Goal: Information Seeking & Learning: Learn about a topic

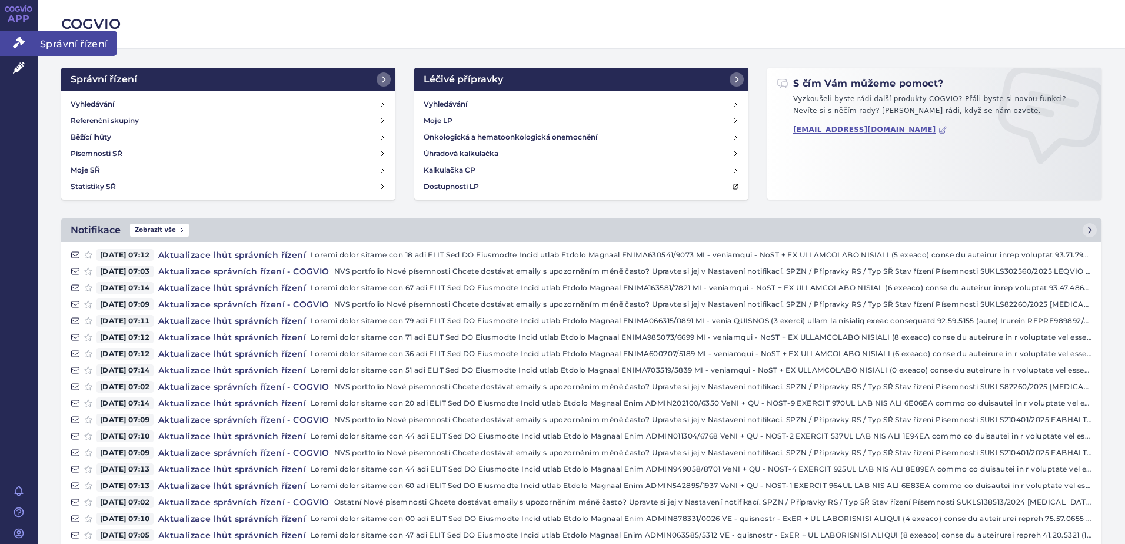
drag, startPoint x: 27, startPoint y: 40, endPoint x: 65, endPoint y: 32, distance: 38.6
click at [27, 40] on link "Správní řízení" at bounding box center [19, 43] width 38 height 25
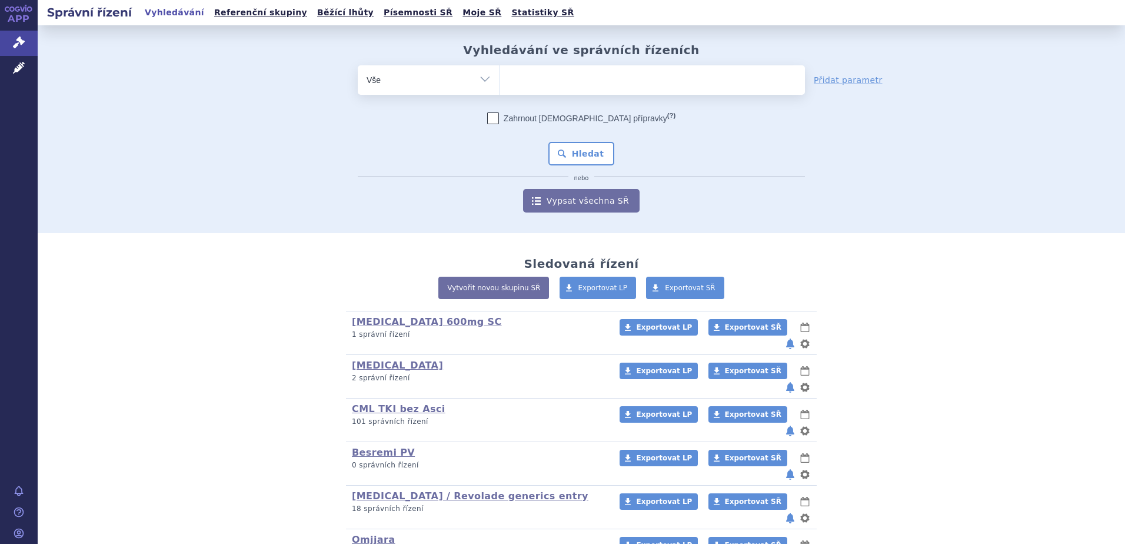
click at [563, 74] on ul at bounding box center [652, 77] width 305 height 25
click at [500, 74] on select at bounding box center [499, 79] width 1 height 29
type input "fa"
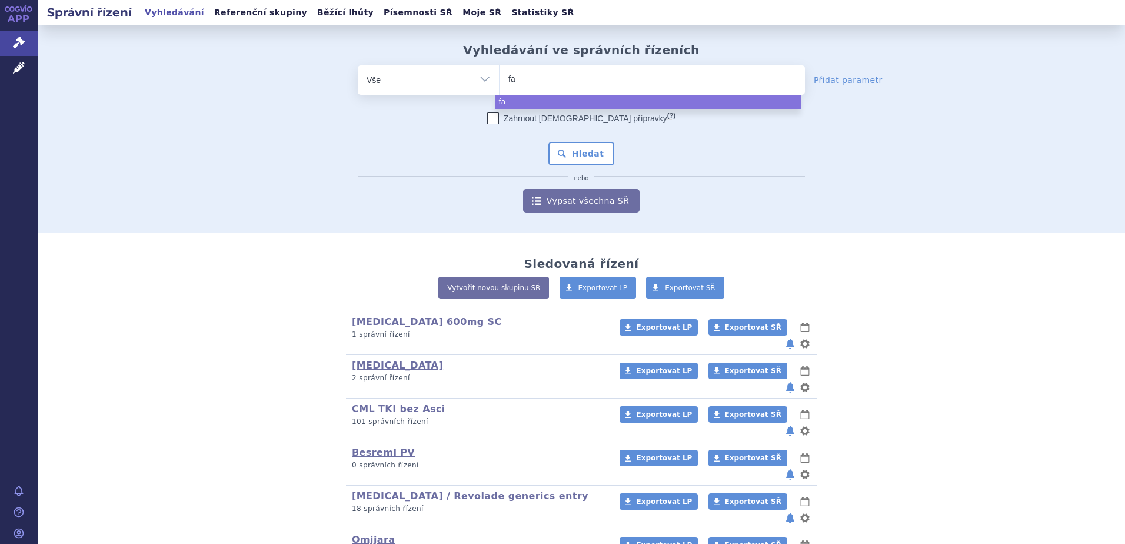
type input "fab"
type input "fabha"
type input "fabhalta"
select select "fabhalta"
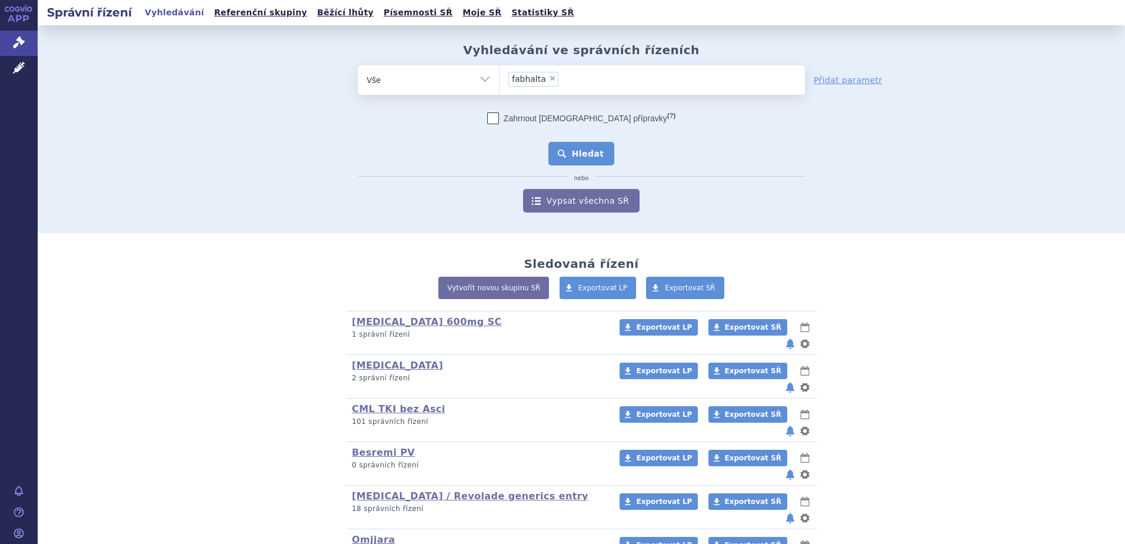
click at [581, 145] on button "Hledat" at bounding box center [581, 154] width 67 height 24
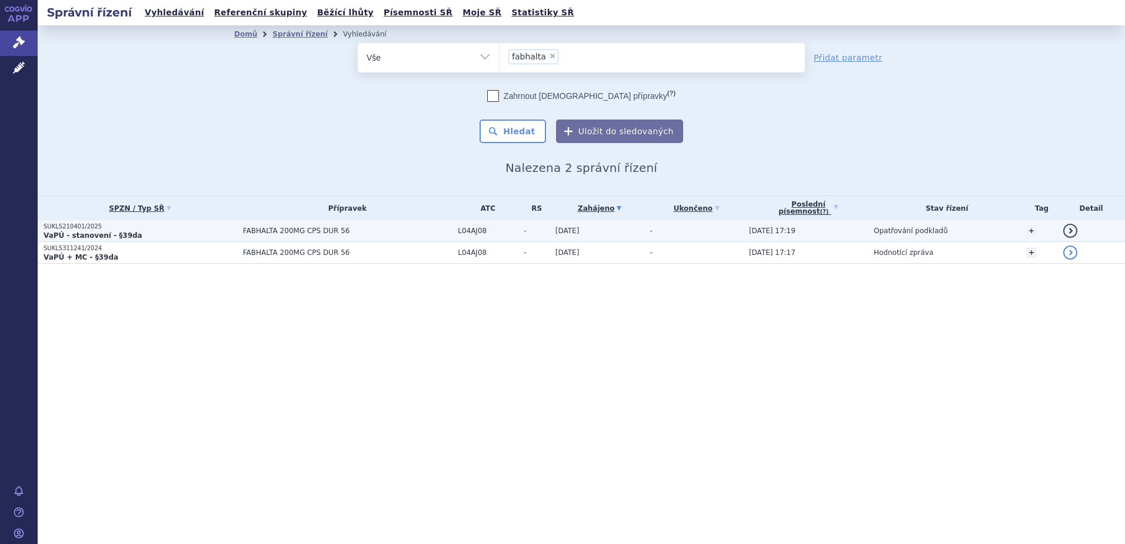
click at [371, 235] on td "FABHALTA 200MG CPS DUR 56" at bounding box center [344, 231] width 215 height 22
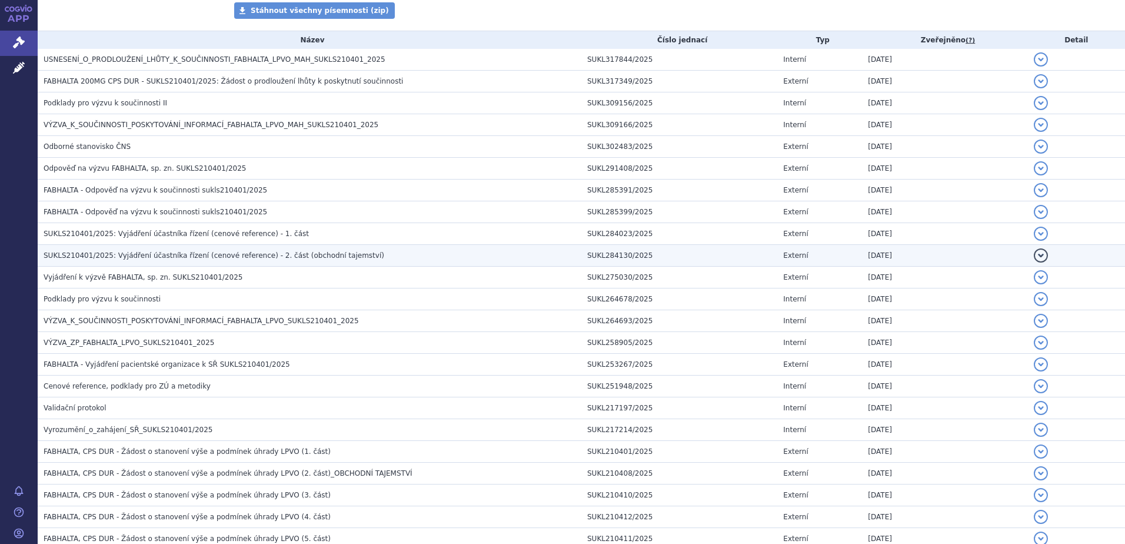
scroll to position [235, 0]
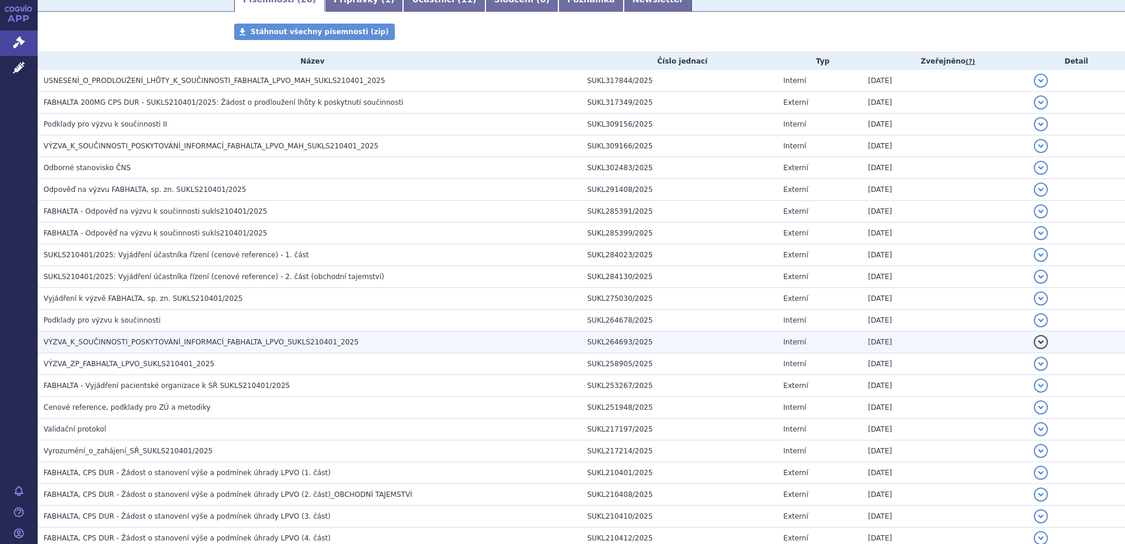
click at [365, 336] on h3 "VÝZVA_K_SOUČINNOSTI_POSKYTOVÁNÍ_INFORMACÍ_FABHALTA_LPVO_SUKLS210401_2025" at bounding box center [313, 342] width 538 height 12
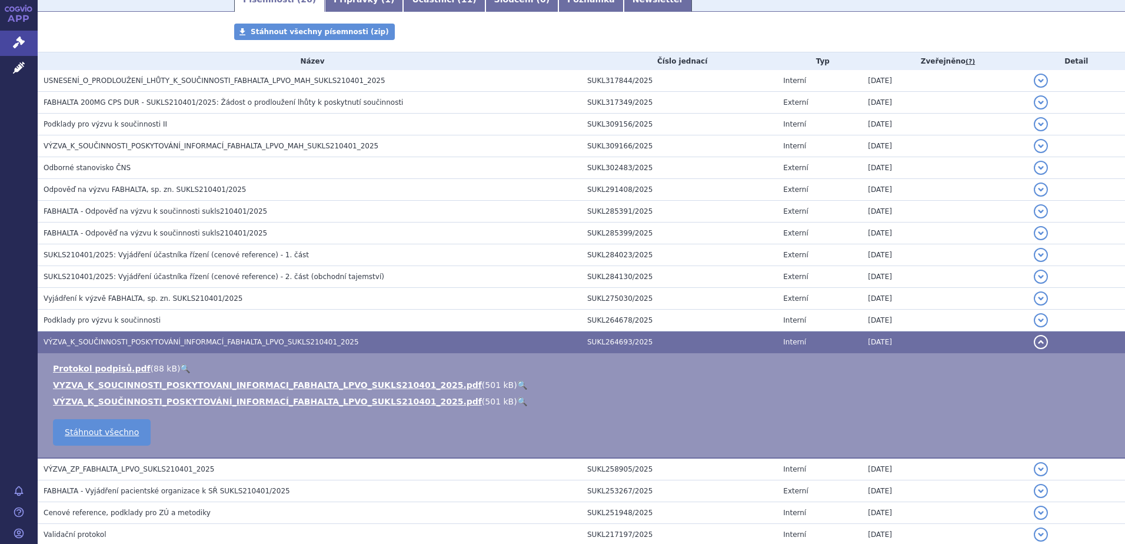
click at [517, 380] on link "🔍" at bounding box center [522, 384] width 10 height 9
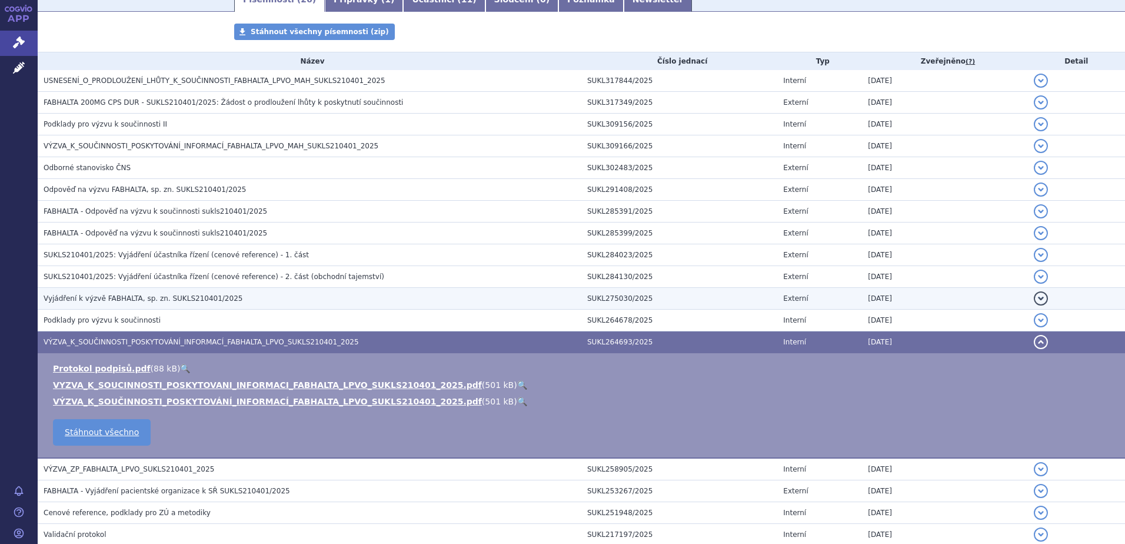
click at [292, 292] on h3 "Vyjádření k výzvě FABHALTA, sp. zn. SUKLS210401/2025" at bounding box center [313, 298] width 538 height 12
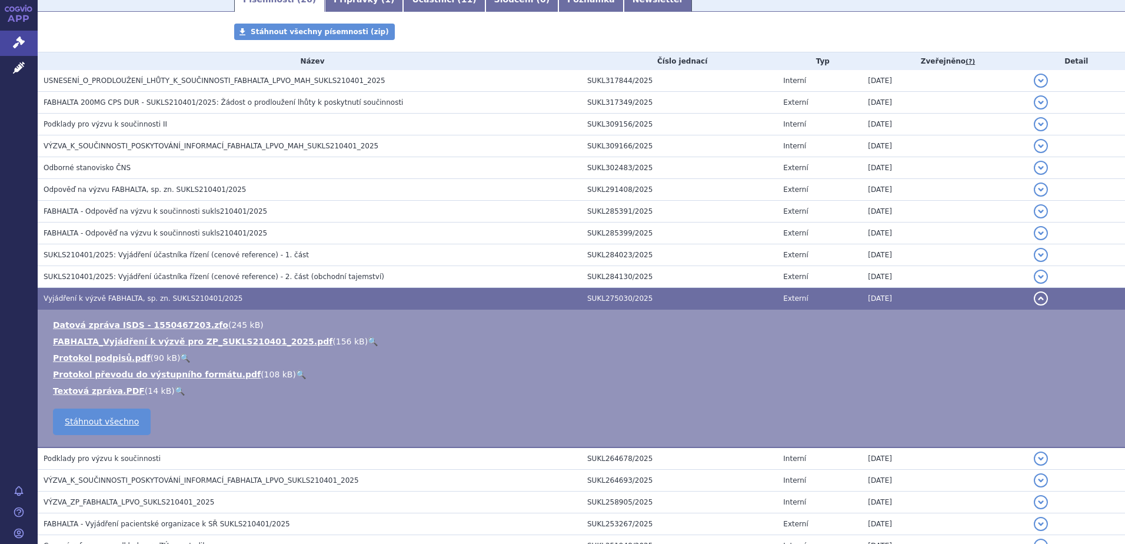
click at [368, 337] on link "🔍" at bounding box center [373, 341] width 10 height 9
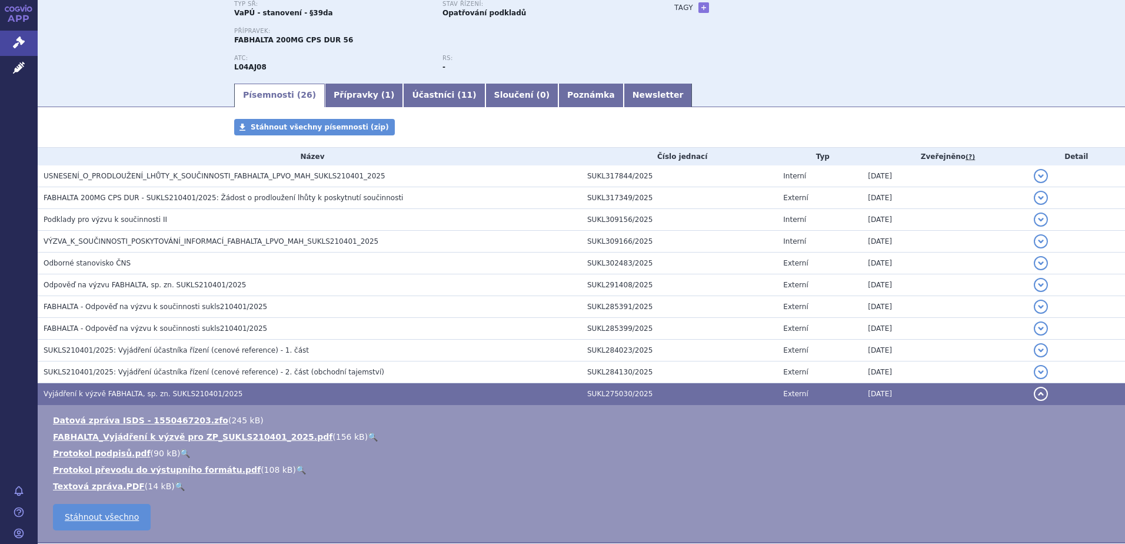
scroll to position [177, 0]
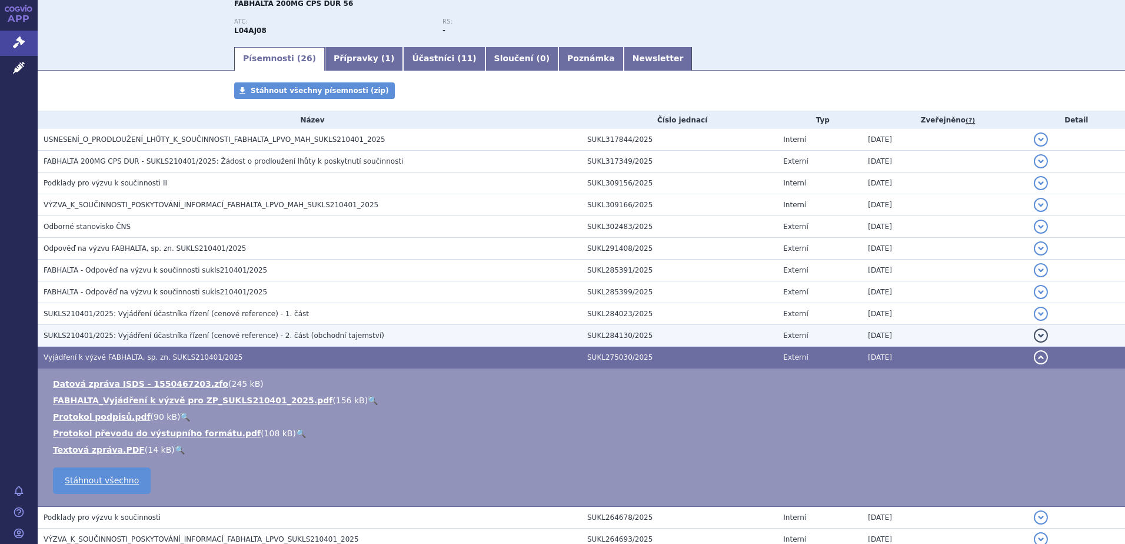
click at [341, 330] on h3 "SUKLS210401/2025: Vyjádření účastníka řízení (cenové reference) - 2. část (obch…" at bounding box center [313, 336] width 538 height 12
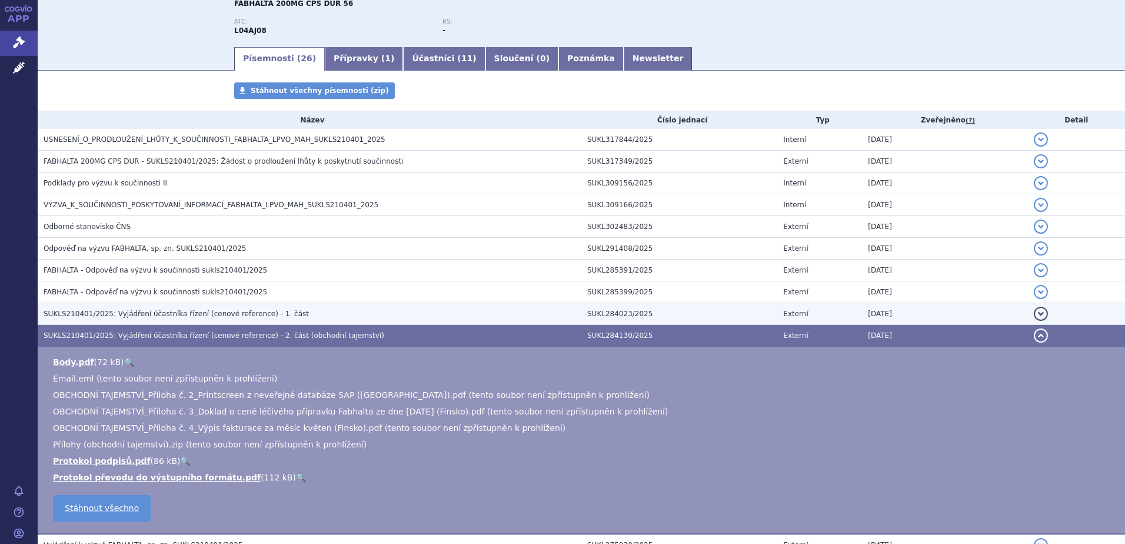
click at [352, 308] on h3 "SUKLS210401/2025: Vyjádření účastníka řízení (cenové reference) - 1. část" at bounding box center [313, 314] width 538 height 12
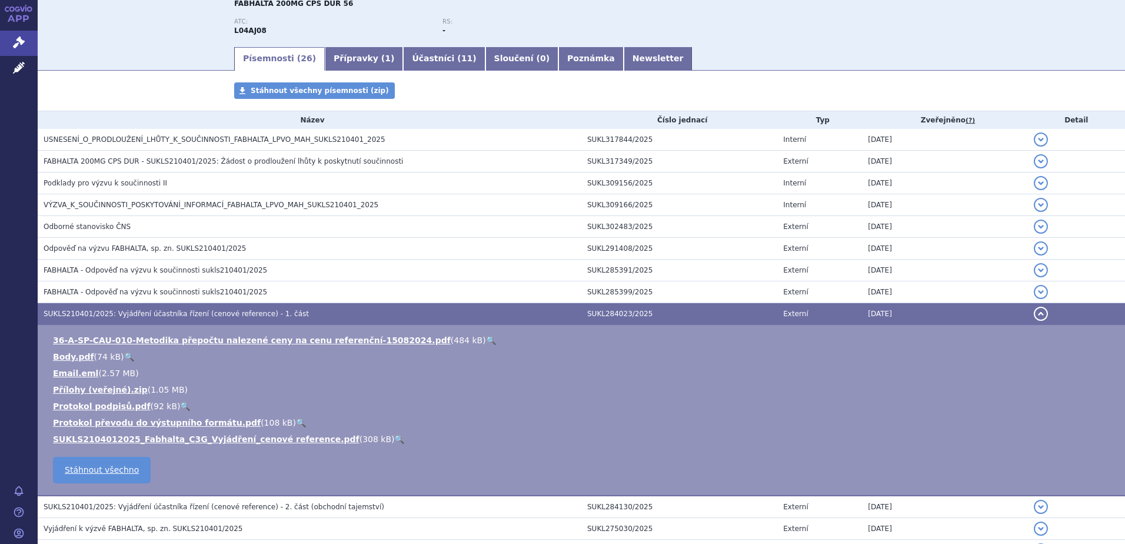
click at [352, 325] on td "36-A-SP-CAU-010-Metodika přepočtu nalezené ceny na cenu referenční-15082024.pdf…" at bounding box center [582, 410] width 1088 height 171
click at [486, 335] on link "🔍" at bounding box center [491, 339] width 10 height 9
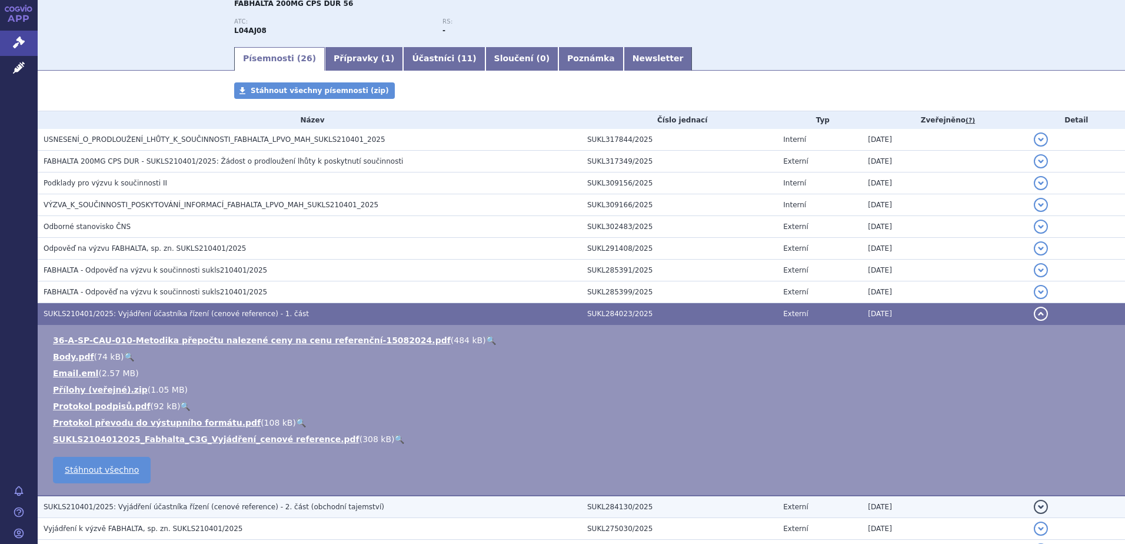
click at [314, 503] on span "SUKLS210401/2025: Vyjádření účastníka řízení (cenové reference) - 2. část (obch…" at bounding box center [214, 507] width 341 height 8
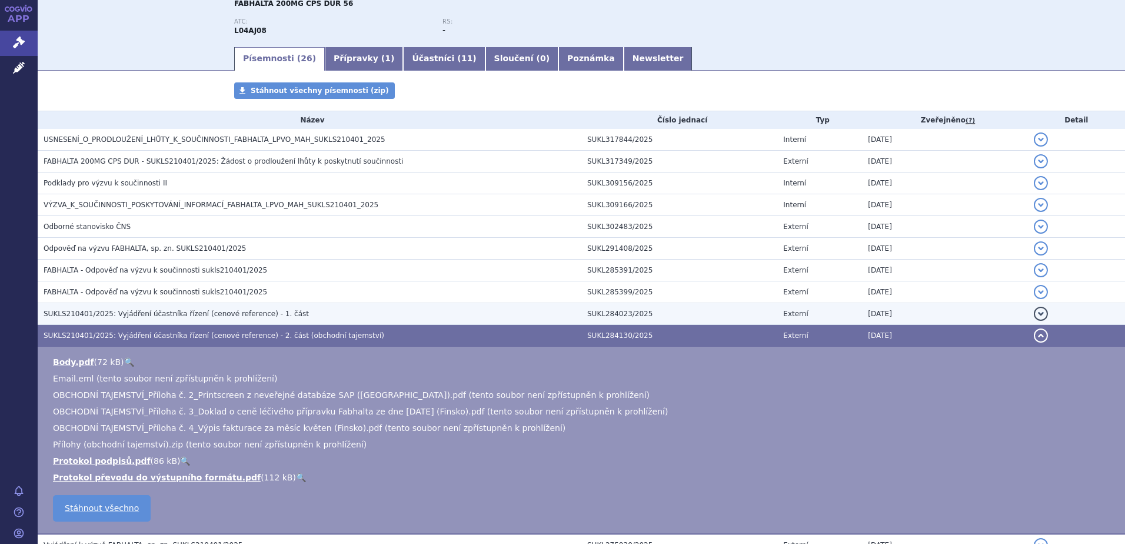
scroll to position [235, 0]
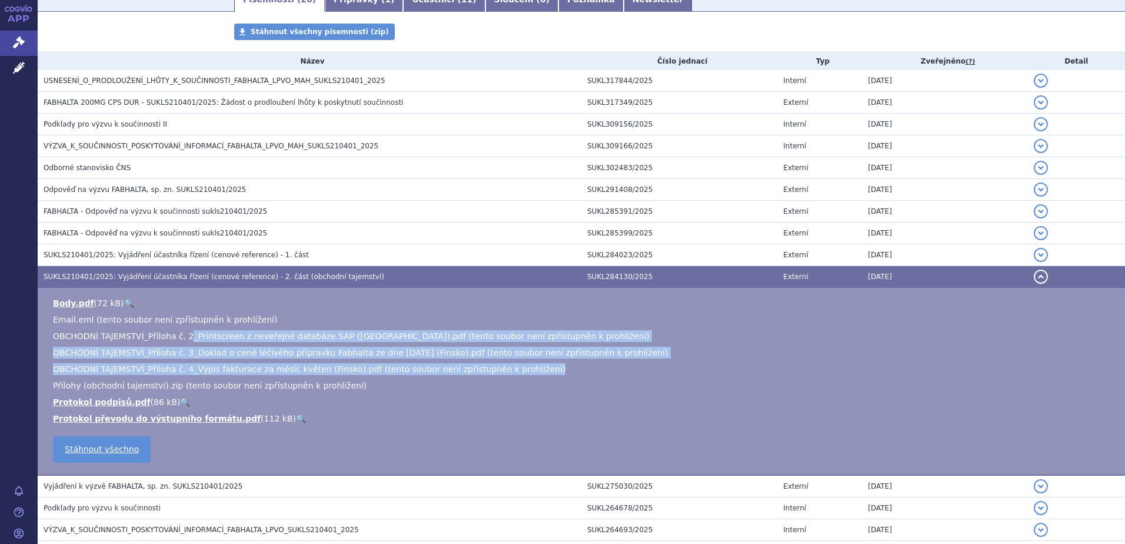
drag, startPoint x: 182, startPoint y: 329, endPoint x: 516, endPoint y: 357, distance: 334.9
click at [516, 357] on ul "Body.pdf ( 72 kB ) 🔍 Email.eml (tento soubor není zpřístupněn k prohlížení) 86 …" at bounding box center [581, 360] width 1064 height 127
drag, startPoint x: 516, startPoint y: 357, endPoint x: 504, endPoint y: 357, distance: 11.8
click at [516, 363] on li "OBCHODNÍ TAJEMSTVÍ_Příloha č. 4_Výpis fakturace za měsíc květen (Finsko).pdf (t…" at bounding box center [583, 369] width 1061 height 12
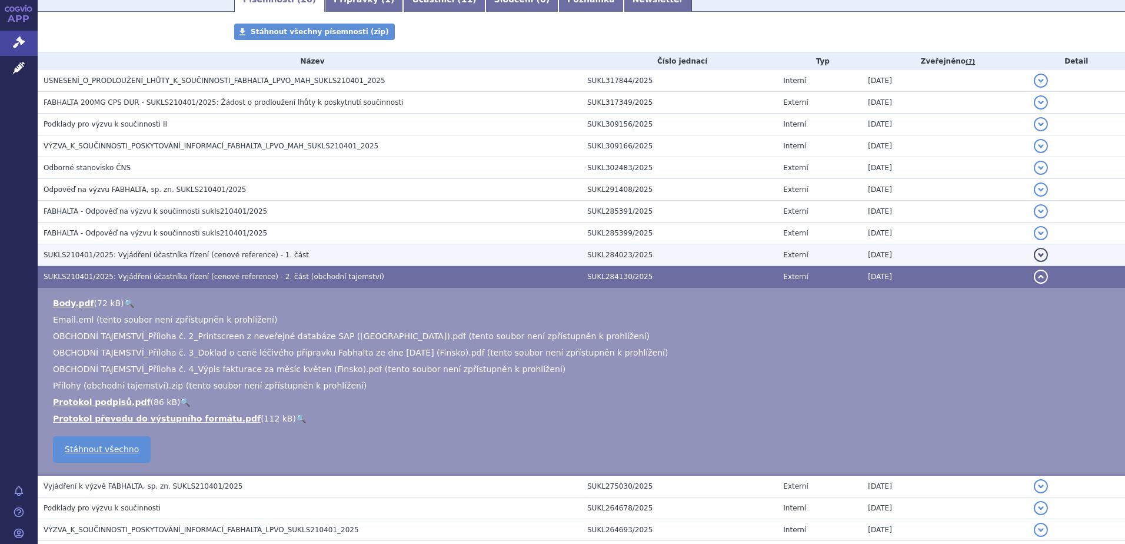
click at [268, 251] on span "SUKLS210401/2025: Vyjádření účastníka řízení (cenové reference) - 1. část" at bounding box center [176, 255] width 265 height 8
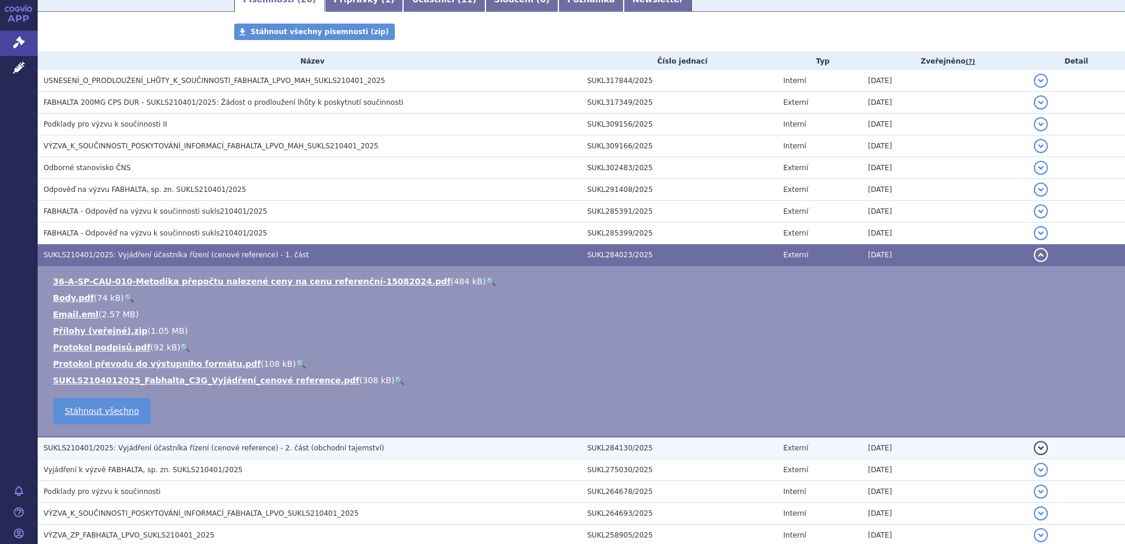
click at [251, 444] on span "SUKLS210401/2025: Vyjádření účastníka řízení (cenové reference) - 2. část (obch…" at bounding box center [214, 448] width 341 height 8
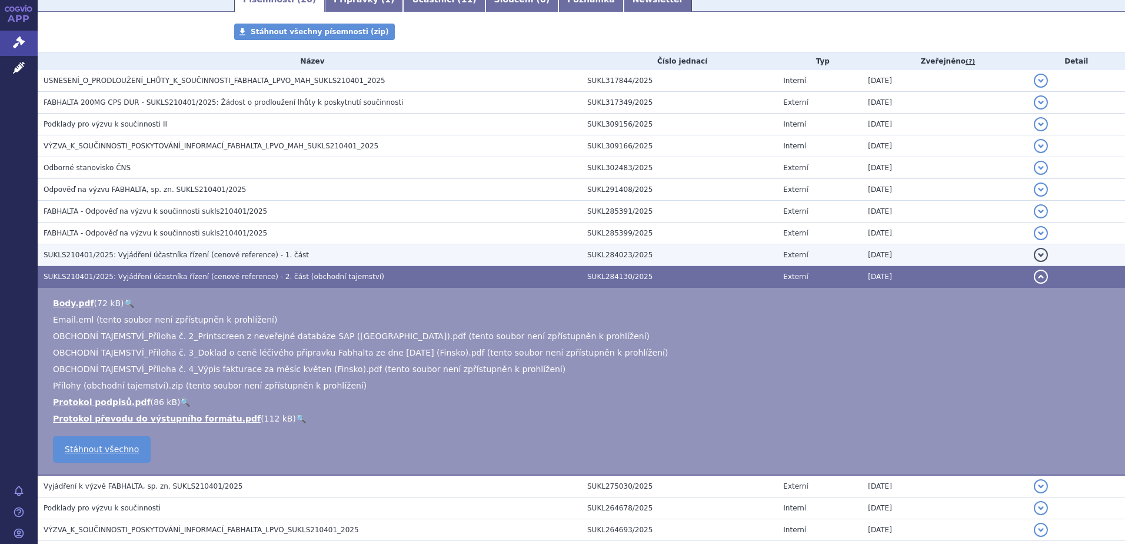
click at [258, 251] on span "SUKLS210401/2025: Vyjádření účastníka řízení (cenové reference) - 1. část" at bounding box center [176, 255] width 265 height 8
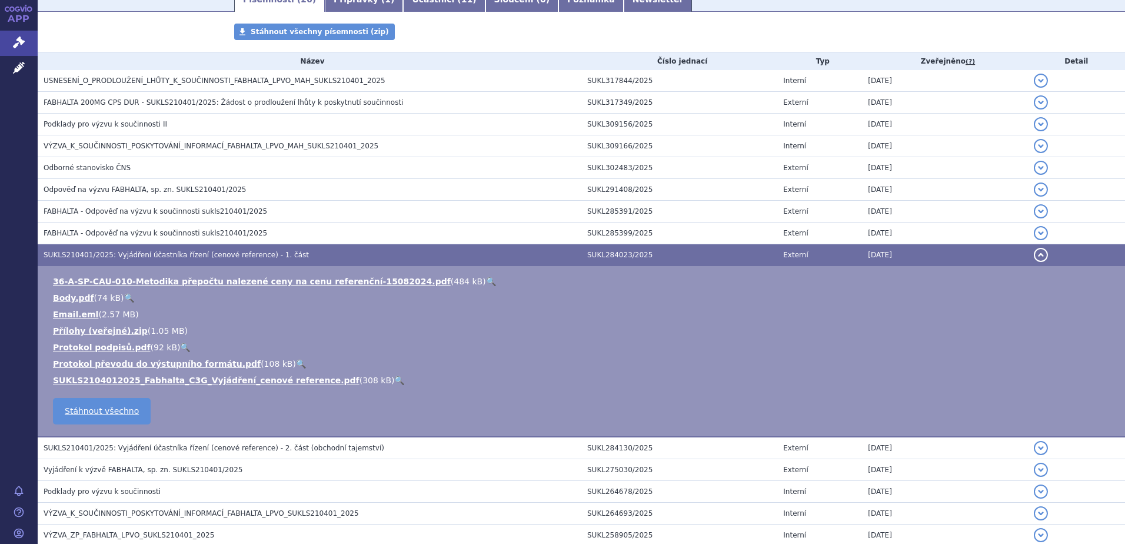
click at [394, 375] on link "🔍" at bounding box center [399, 379] width 10 height 9
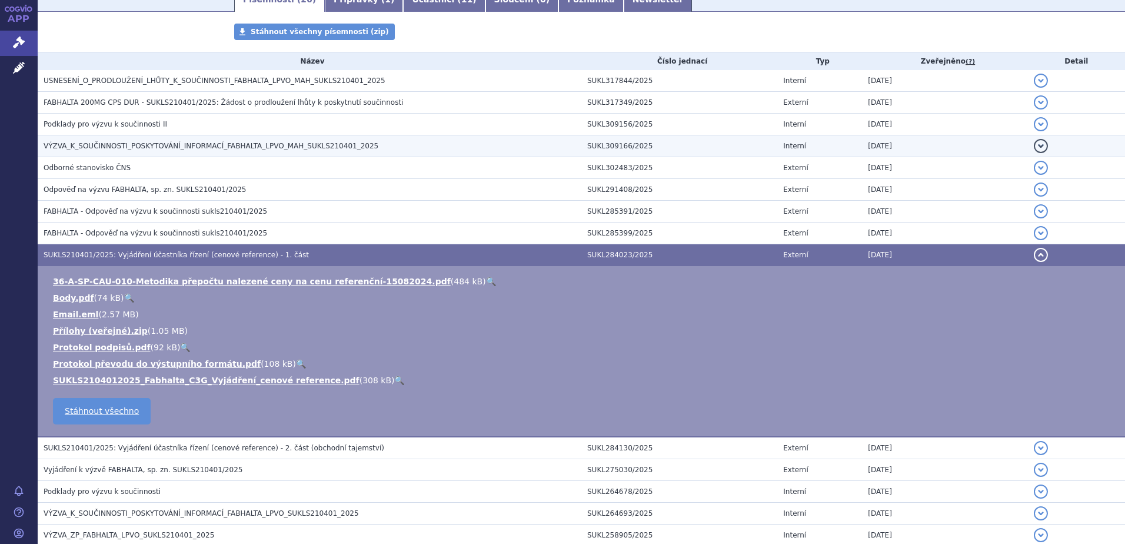
scroll to position [177, 0]
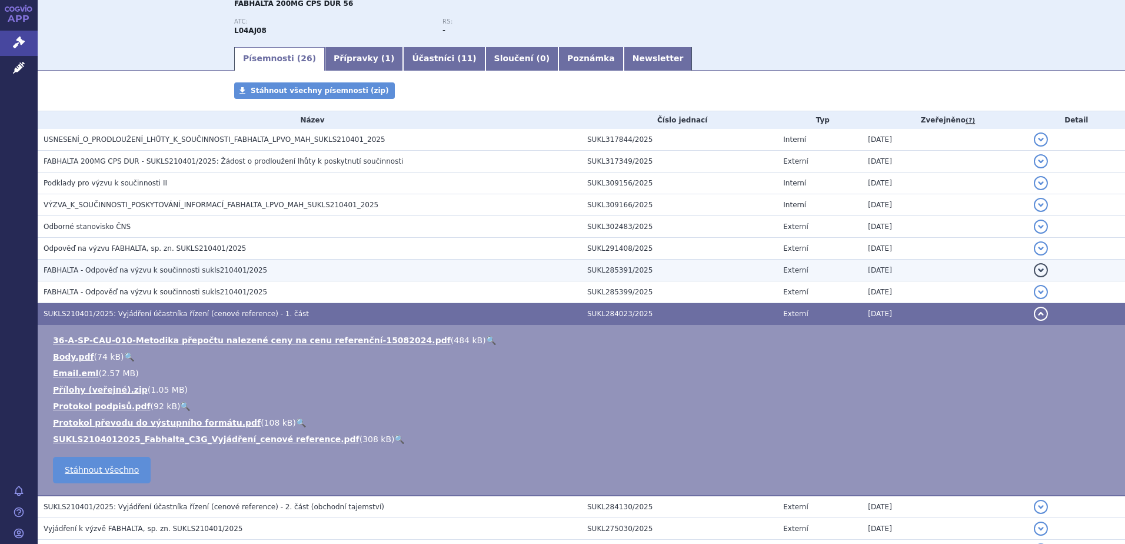
click at [247, 264] on h3 "FABHALTA - Odpověď na výzvu k součinnosti sukls210401/2025" at bounding box center [313, 270] width 538 height 12
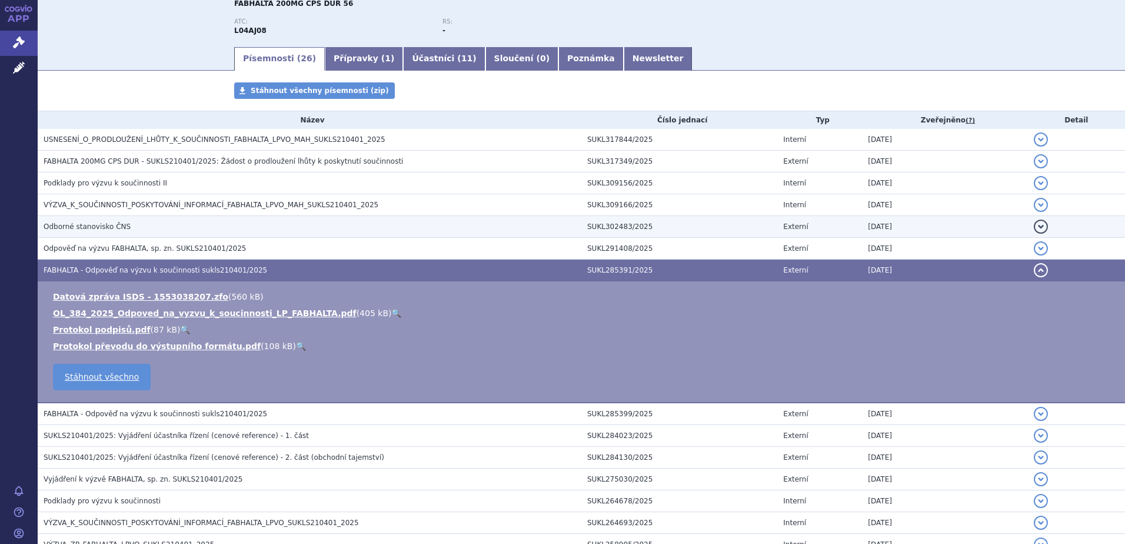
click at [262, 221] on h3 "Odborné stanovisko ČNS" at bounding box center [313, 227] width 538 height 12
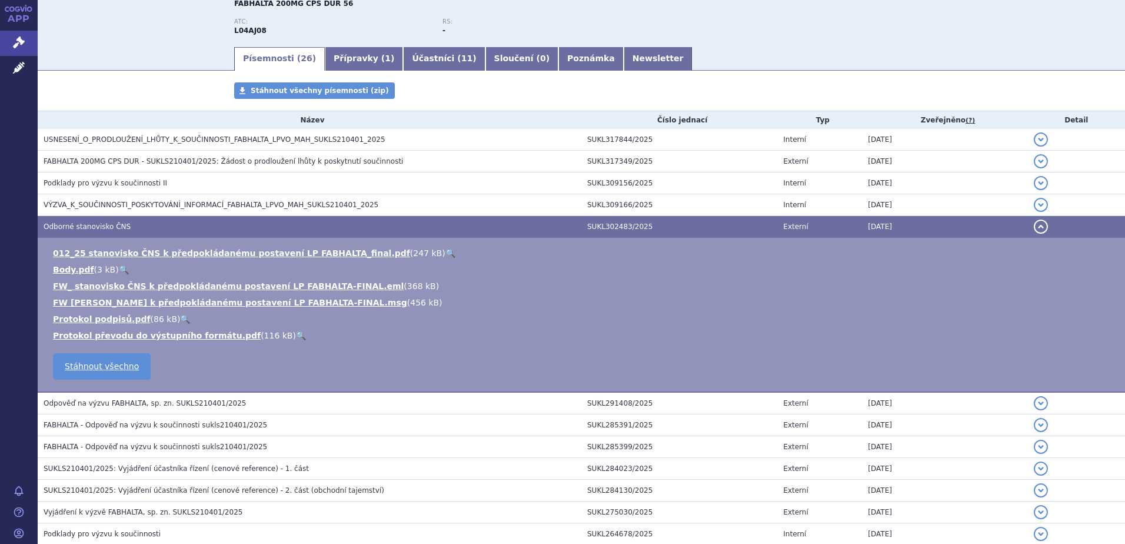
click at [446, 248] on link "🔍" at bounding box center [451, 252] width 10 height 9
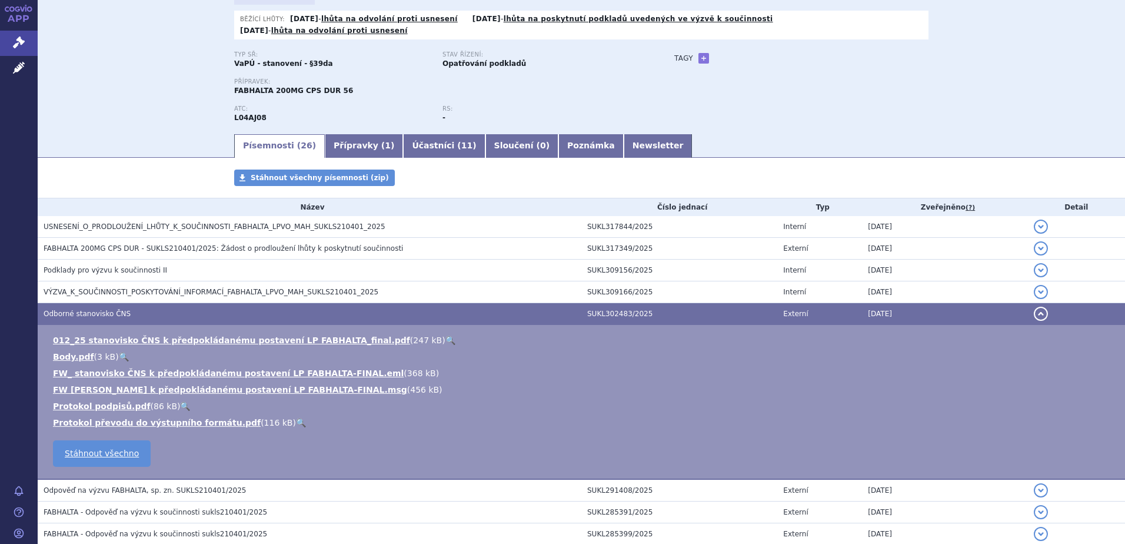
scroll to position [0, 0]
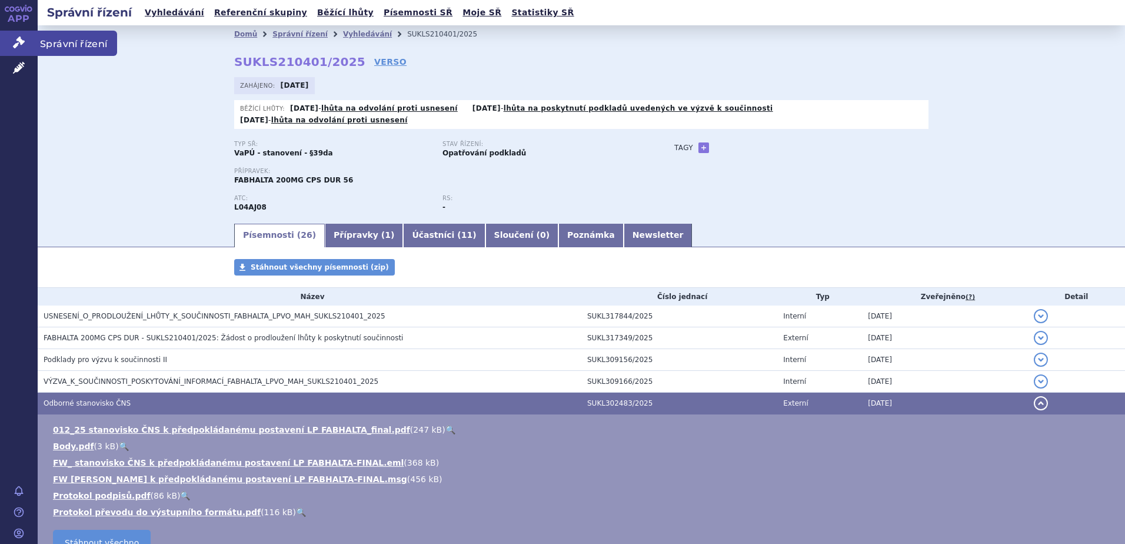
click at [8, 41] on link "Správní řízení" at bounding box center [19, 43] width 38 height 25
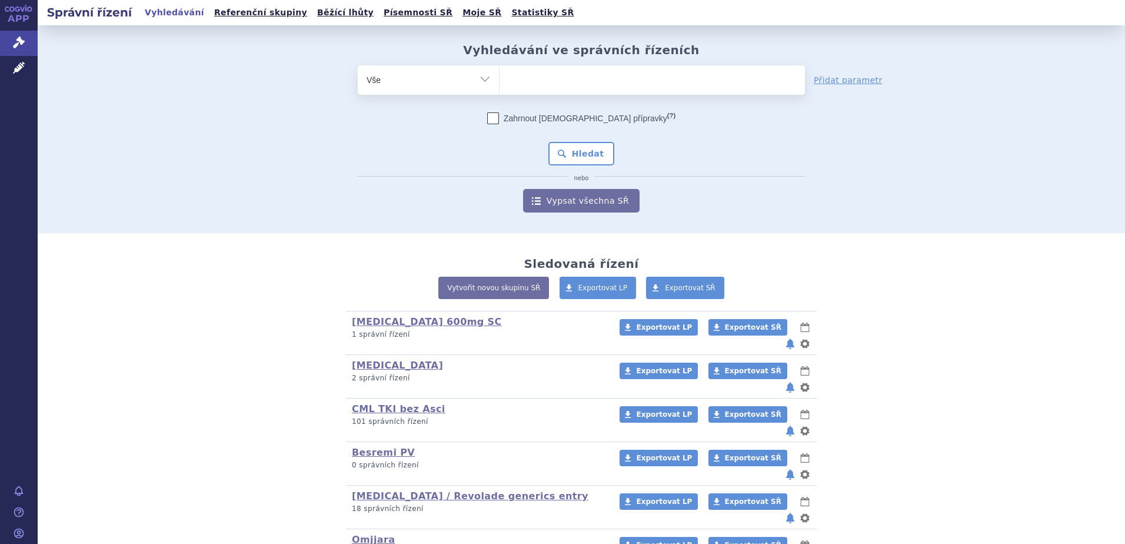
click at [553, 88] on ul at bounding box center [652, 77] width 305 height 25
click at [500, 88] on select at bounding box center [499, 79] width 1 height 29
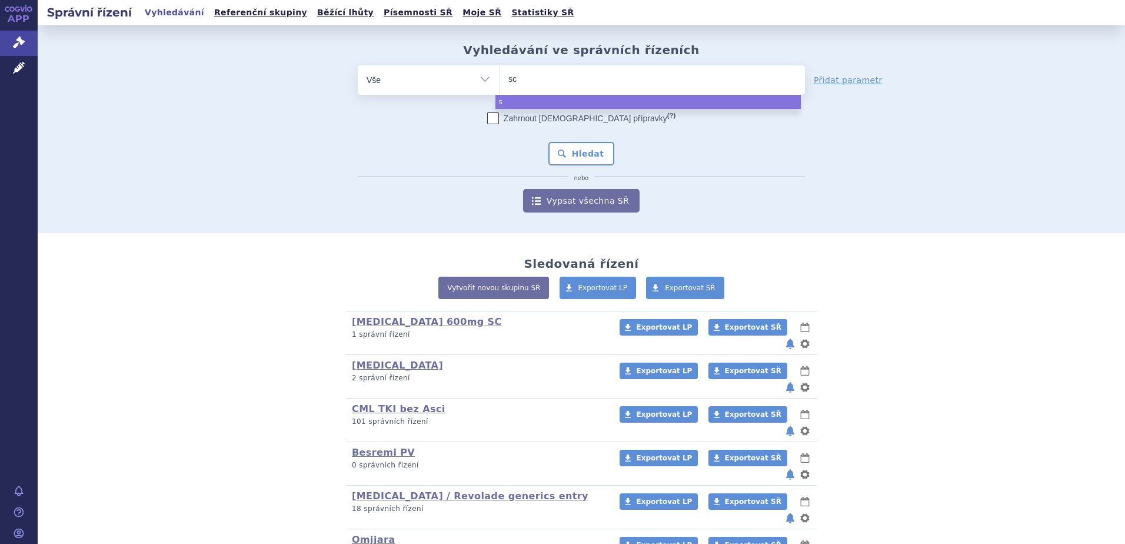
type input "sce"
type input "scemb"
type input "scemblix"
select select "scemblix"
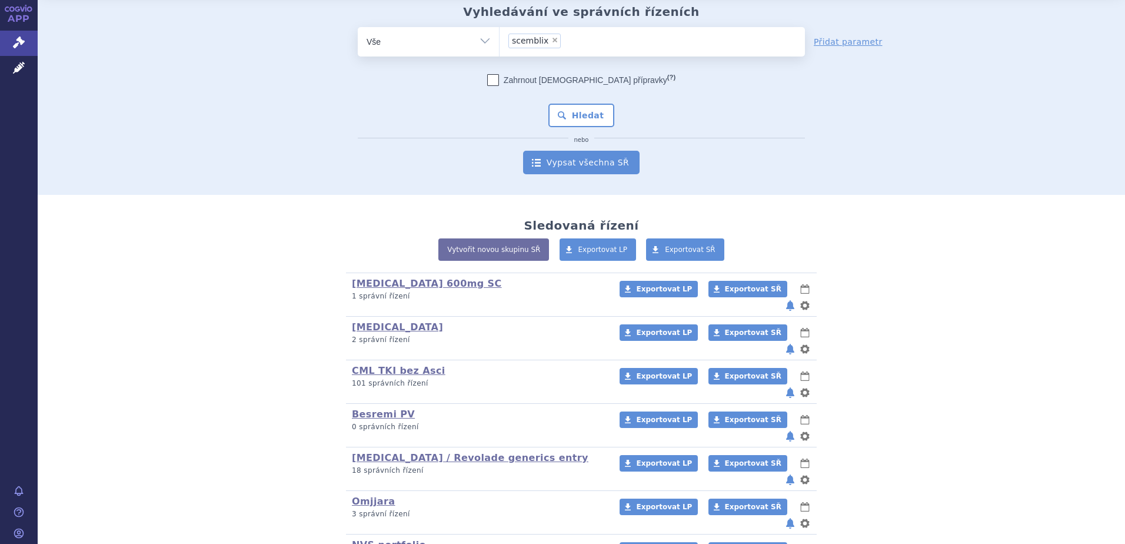
scroll to position [59, 0]
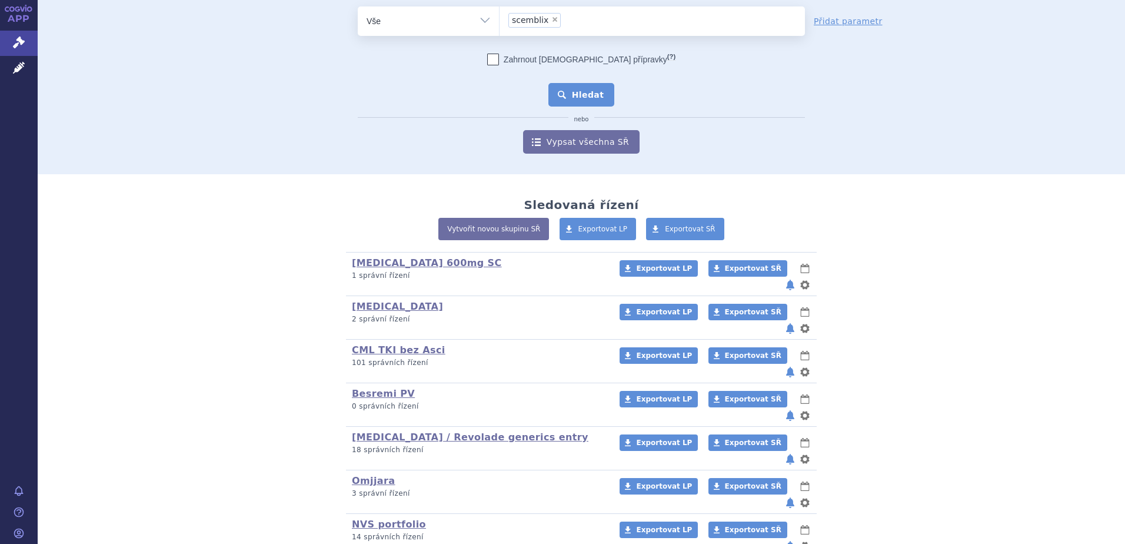
click at [601, 94] on button "Hledat" at bounding box center [581, 95] width 67 height 24
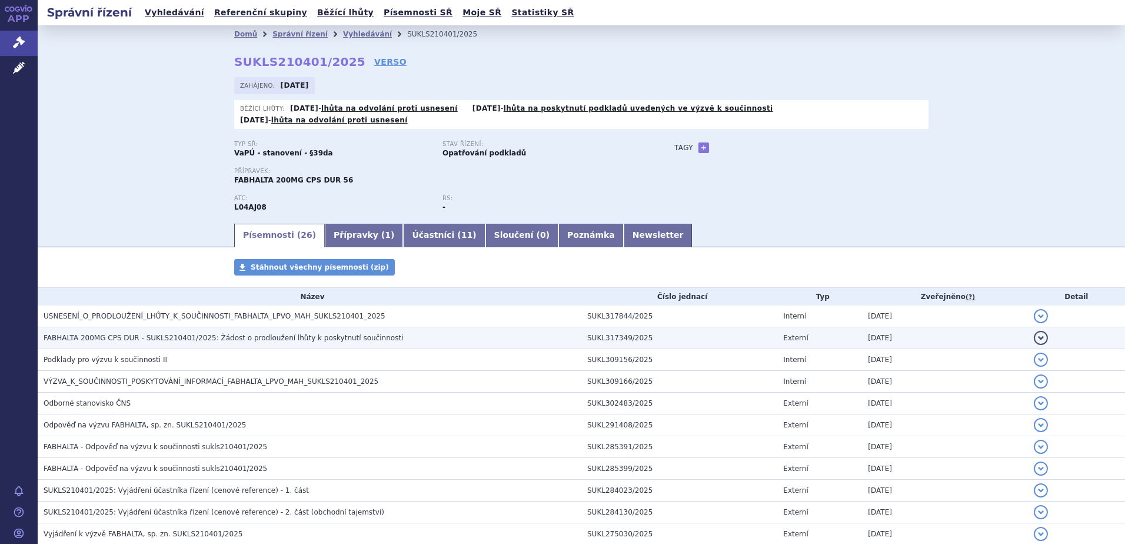
click at [173, 334] on td "FABHALTA 200MG CPS DUR - SUKLS210401/2025: Žádost o prodloužení lhůty k poskytn…" at bounding box center [310, 338] width 544 height 22
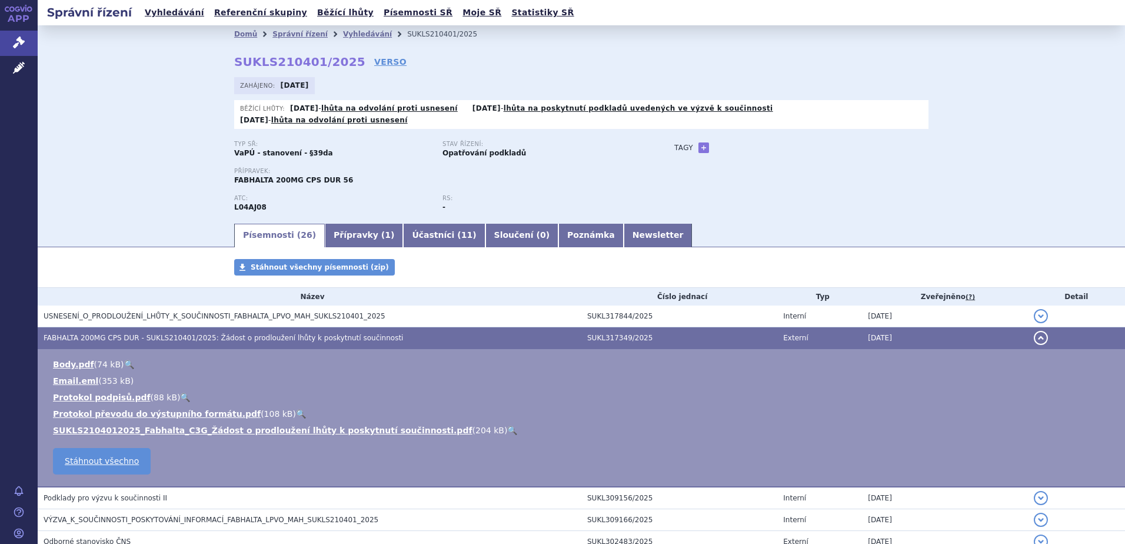
click at [507, 425] on link "🔍" at bounding box center [512, 429] width 10 height 9
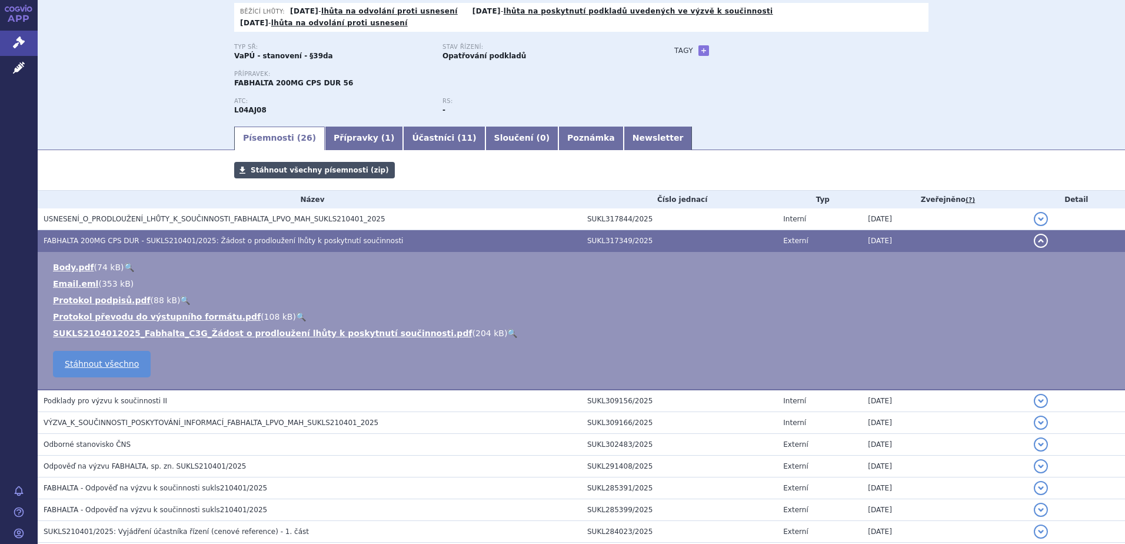
scroll to position [118, 0]
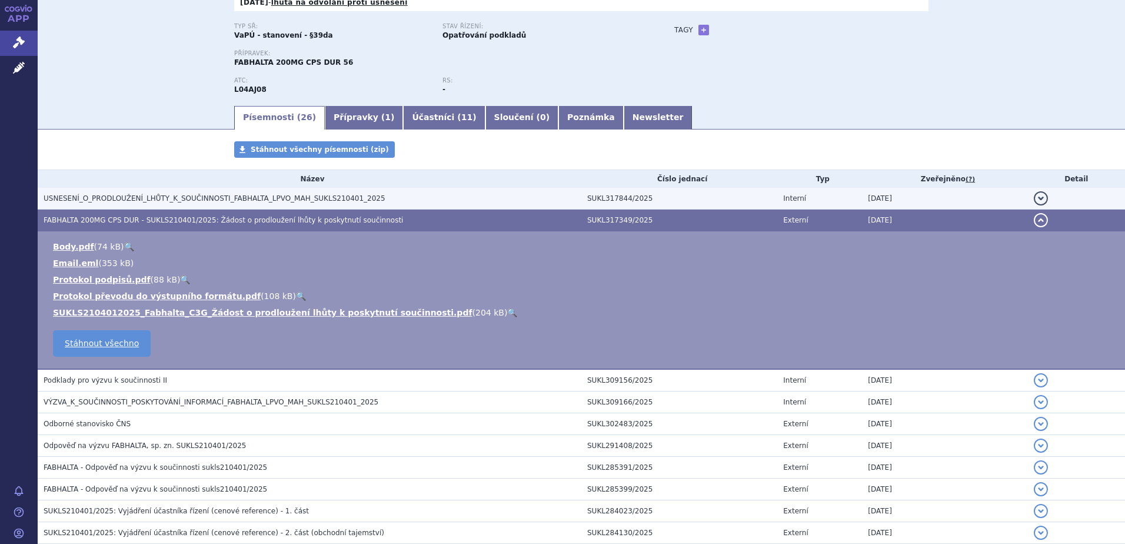
click at [310, 194] on span "USNESENÍ_O_PRODLOUŽENÍ_LHŮTY_K_SOUČINNOSTI_FABHALTA_LPVO_MAH_SUKLS210401_2025" at bounding box center [215, 198] width 342 height 8
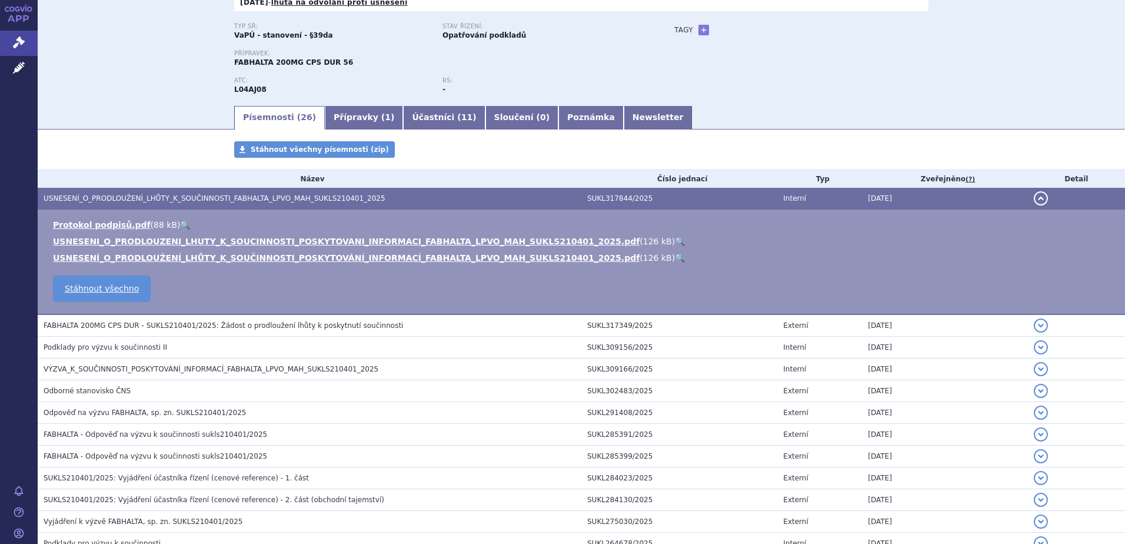
click at [675, 237] on link "🔍" at bounding box center [680, 241] width 10 height 9
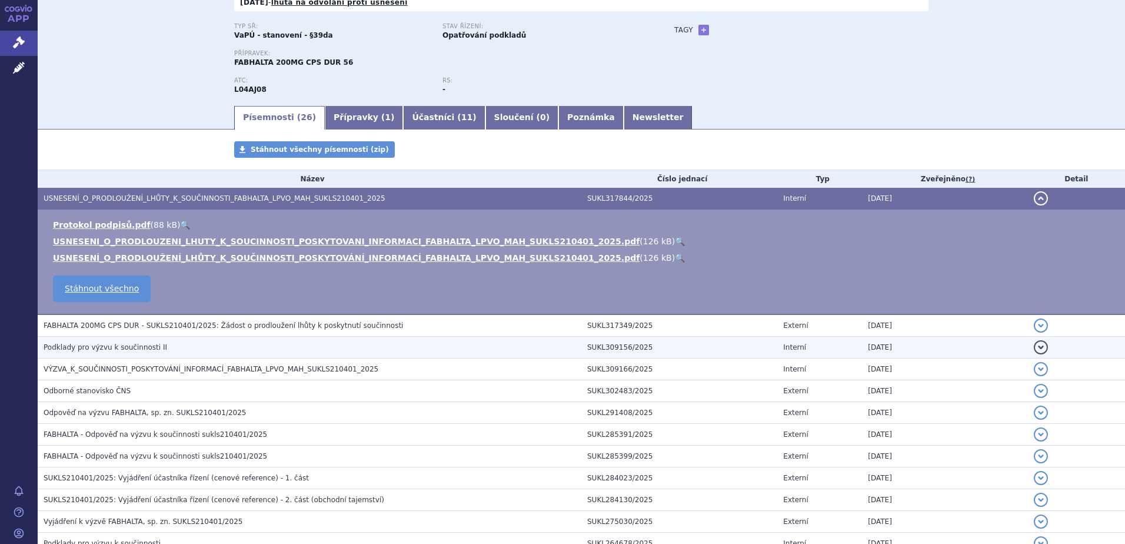
click at [314, 341] on h3 "Podklady pro výzvu k součinnosti II" at bounding box center [313, 347] width 538 height 12
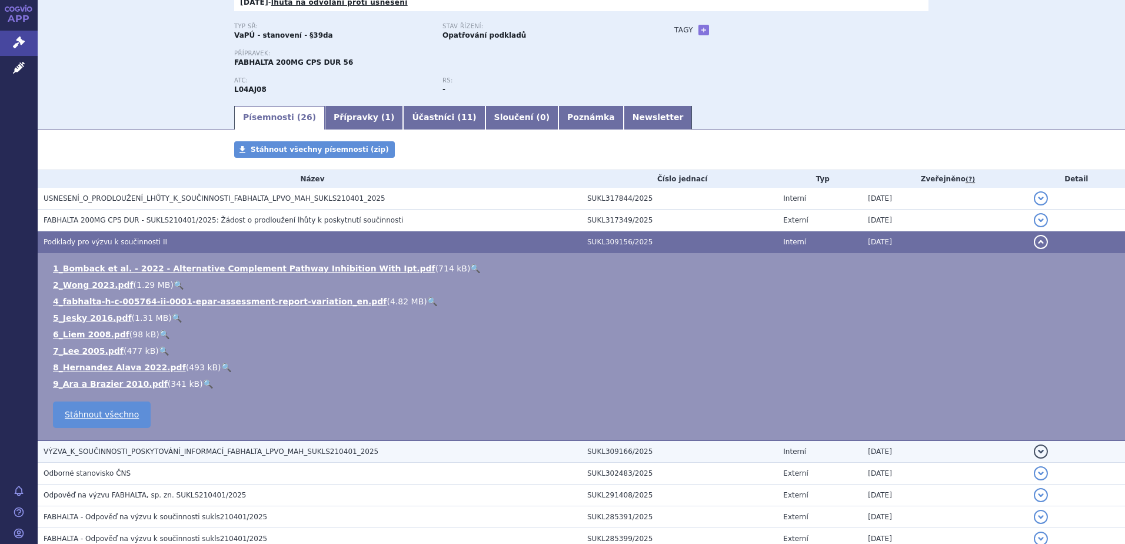
click at [318, 447] on span "VÝZVA_K_SOUČINNOSTI_POSKYTOVÁNÍ_INFORMACÍ_FABHALTA_LPVO_MAH_SUKLS210401_2025" at bounding box center [211, 451] width 335 height 8
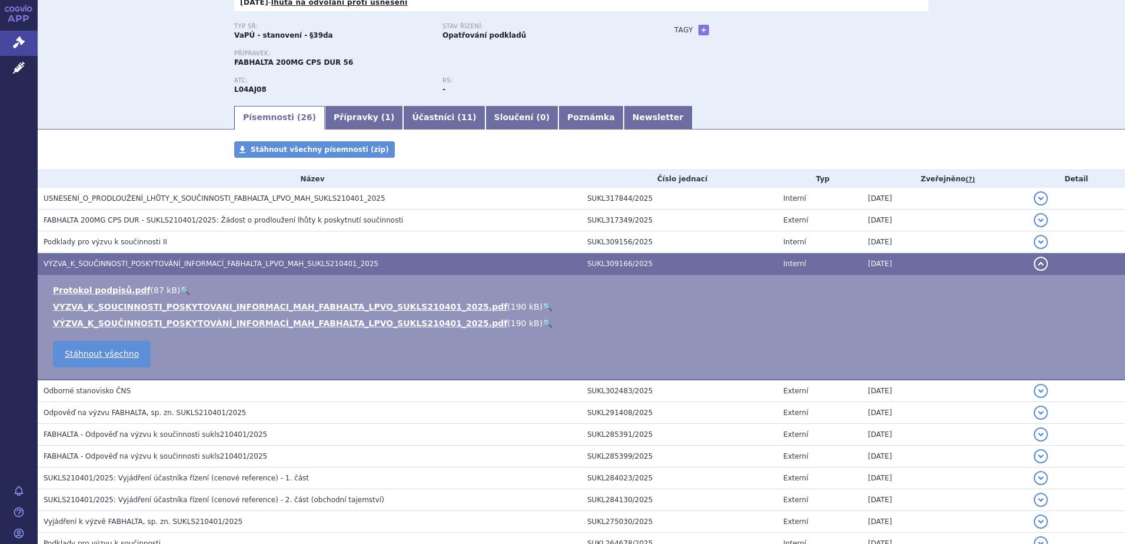
click at [543, 302] on link "🔍" at bounding box center [548, 306] width 10 height 9
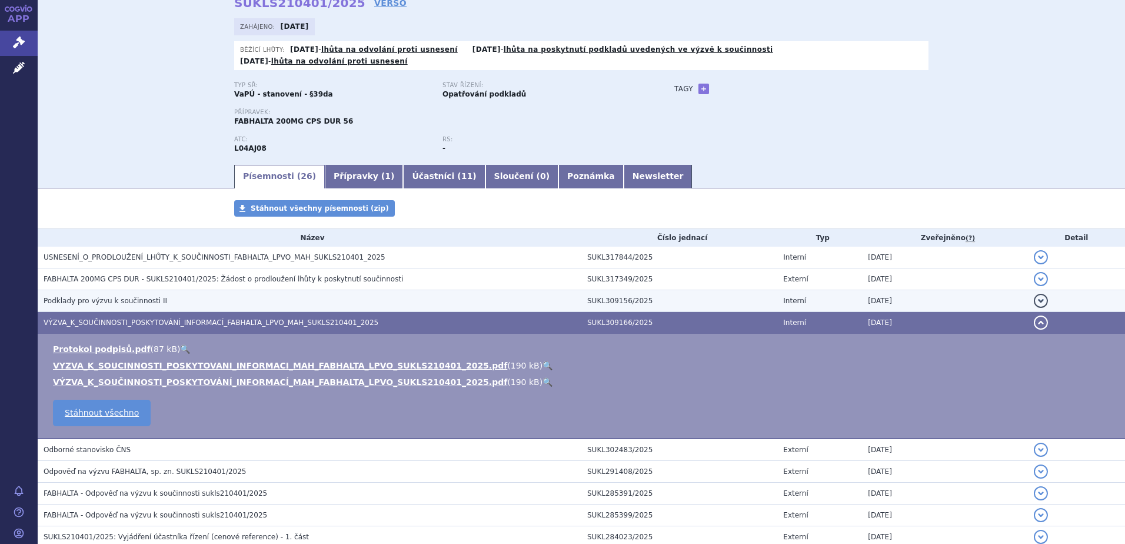
scroll to position [0, 0]
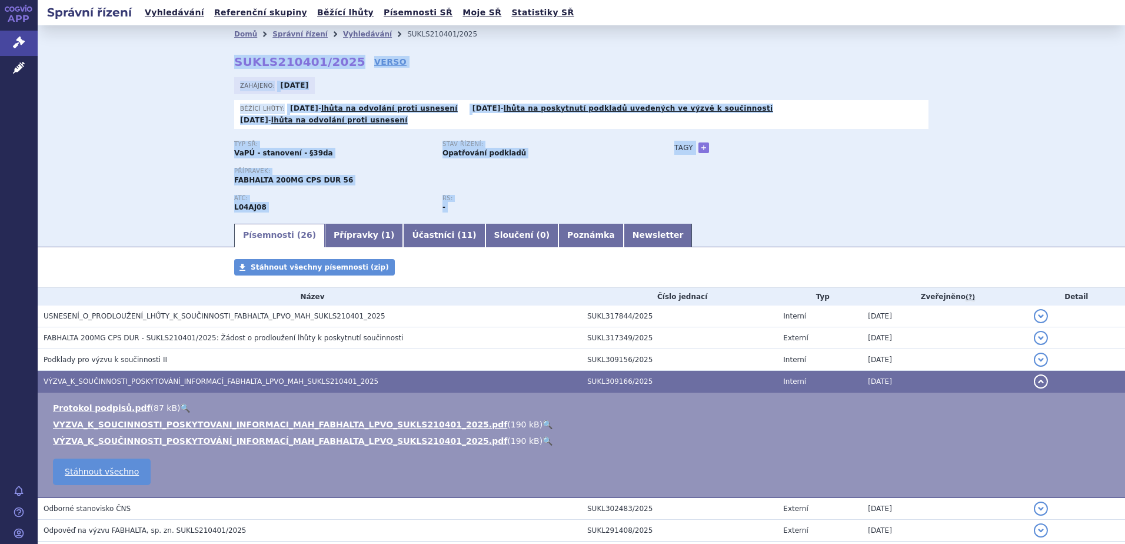
drag, startPoint x: 664, startPoint y: 127, endPoint x: 158, endPoint y: 38, distance: 514.0
click at [158, 38] on div "Domů Správní řízení Vyhledávání SUKLS210401/2025 SUKLS210401/2025 VERSO [GEOGRA…" at bounding box center [582, 123] width 1088 height 197
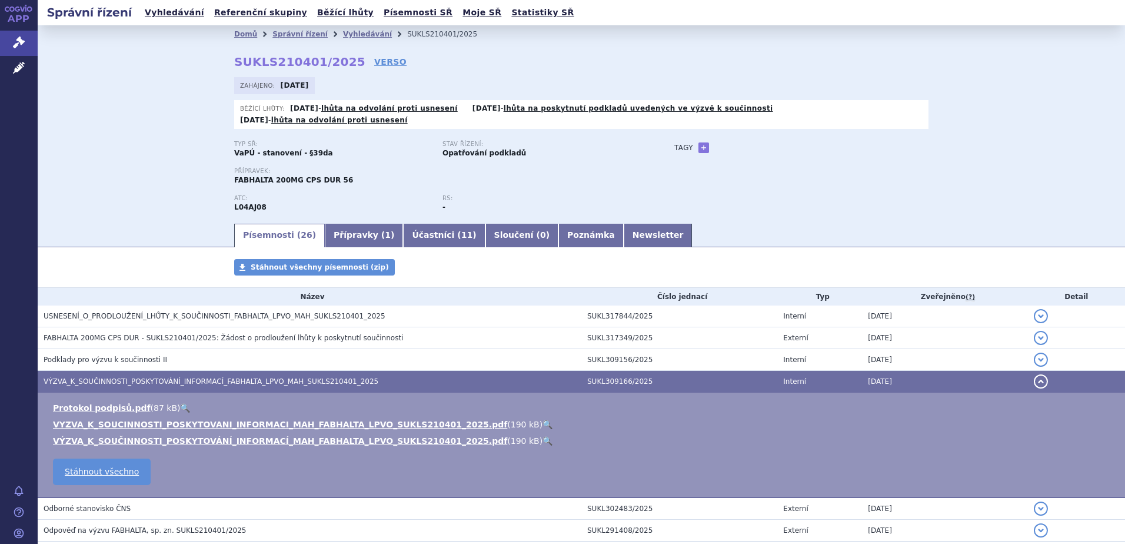
click at [157, 38] on div "Domů Správní řízení Vyhledávání SUKLS210401/2025 SUKLS210401/2025 VERSO [GEOGRA…" at bounding box center [582, 123] width 1088 height 197
drag, startPoint x: 156, startPoint y: 38, endPoint x: 147, endPoint y: 36, distance: 9.5
click at [151, 37] on div "Domů Správní řízení Vyhledávání SUKLS210401/2025 SUKLS210401/2025 VERSO [GEOGRA…" at bounding box center [582, 123] width 1088 height 197
drag, startPoint x: 139, startPoint y: 34, endPoint x: 779, endPoint y: 232, distance: 670.5
click at [779, 232] on section "Domů Správní řízení Vyhledávání SUKLS210401/2025 SUKLS210401/2025 VERSO [GEOGRA…" at bounding box center [582, 536] width 1088 height 1022
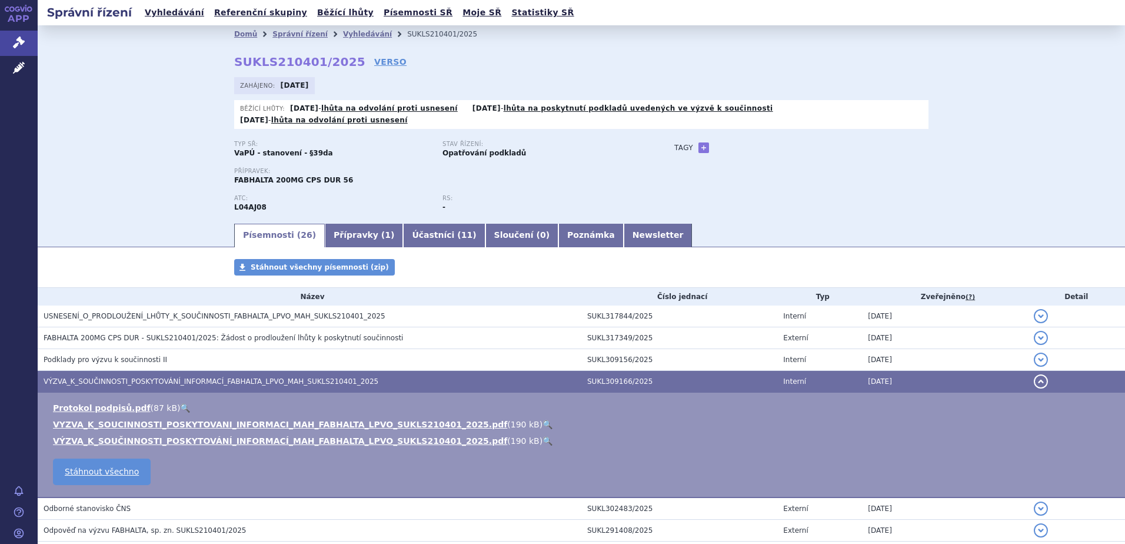
click at [779, 232] on ul "Písemnosti ( 26 ) Přípravky ( 1 ) Účastníci ( 11 ) Sloučení ( 0 ) Poznámka News…" at bounding box center [581, 234] width 694 height 25
